Goal: Connect with others: Connect with others

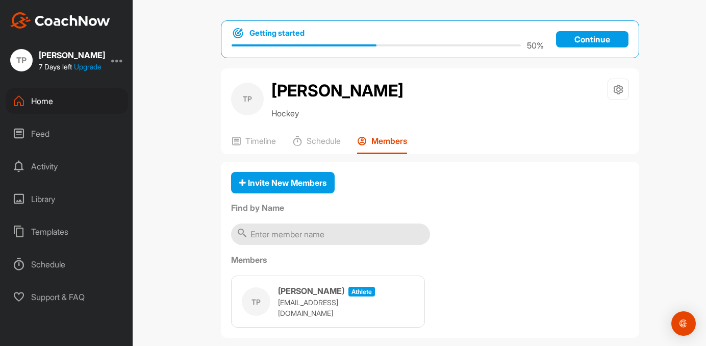
scroll to position [15, 0]
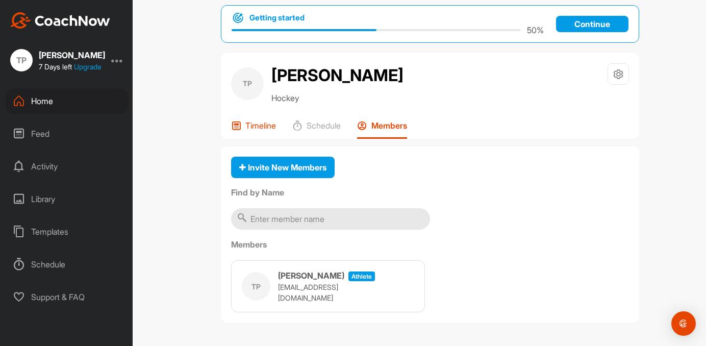
click at [260, 134] on div "Timeline" at bounding box center [253, 129] width 45 height 18
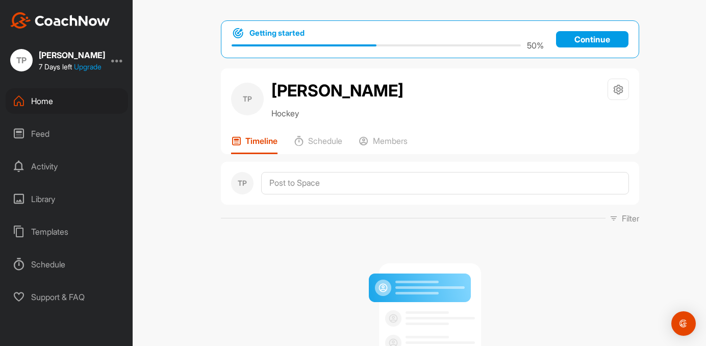
click at [42, 104] on div "Home" at bounding box center [67, 101] width 122 height 26
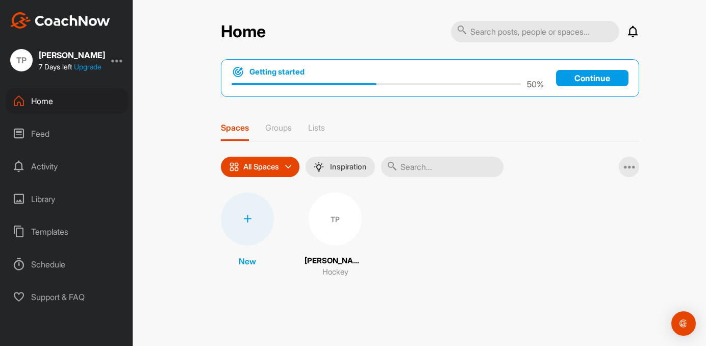
click at [245, 220] on icon at bounding box center [247, 219] width 8 height 8
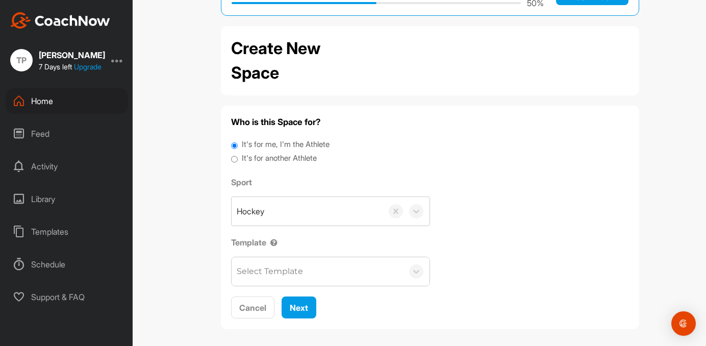
scroll to position [49, 0]
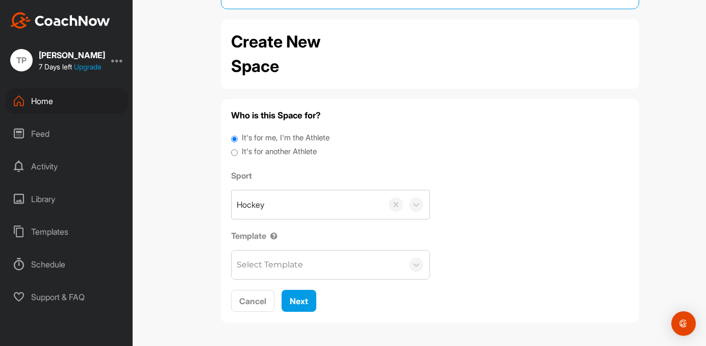
click at [234, 152] on input "It's for another Athlete" at bounding box center [234, 153] width 7 height 14
radio input "true"
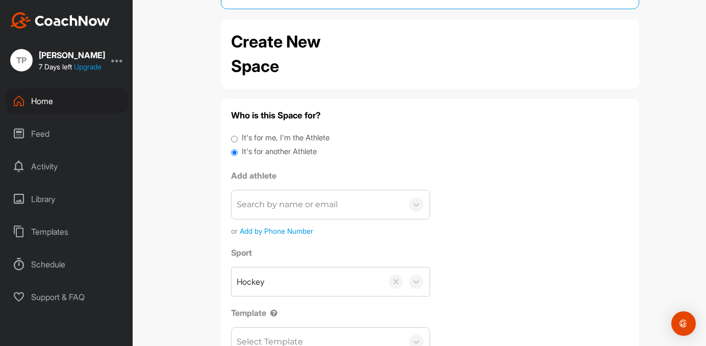
click at [281, 208] on div "Search by name or email" at bounding box center [287, 204] width 101 height 12
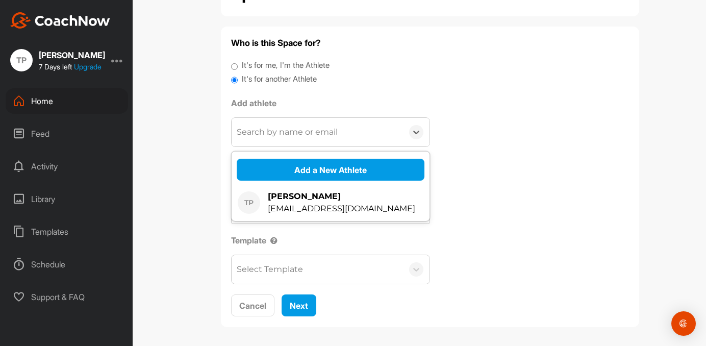
scroll to position [126, 0]
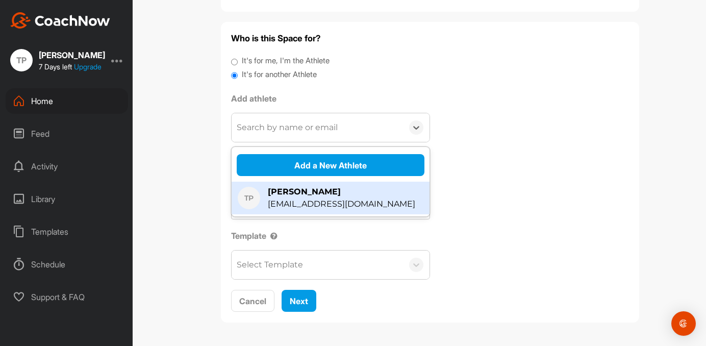
click at [309, 238] on label "Template" at bounding box center [330, 236] width 199 height 12
